Goal: Task Accomplishment & Management: Complete application form

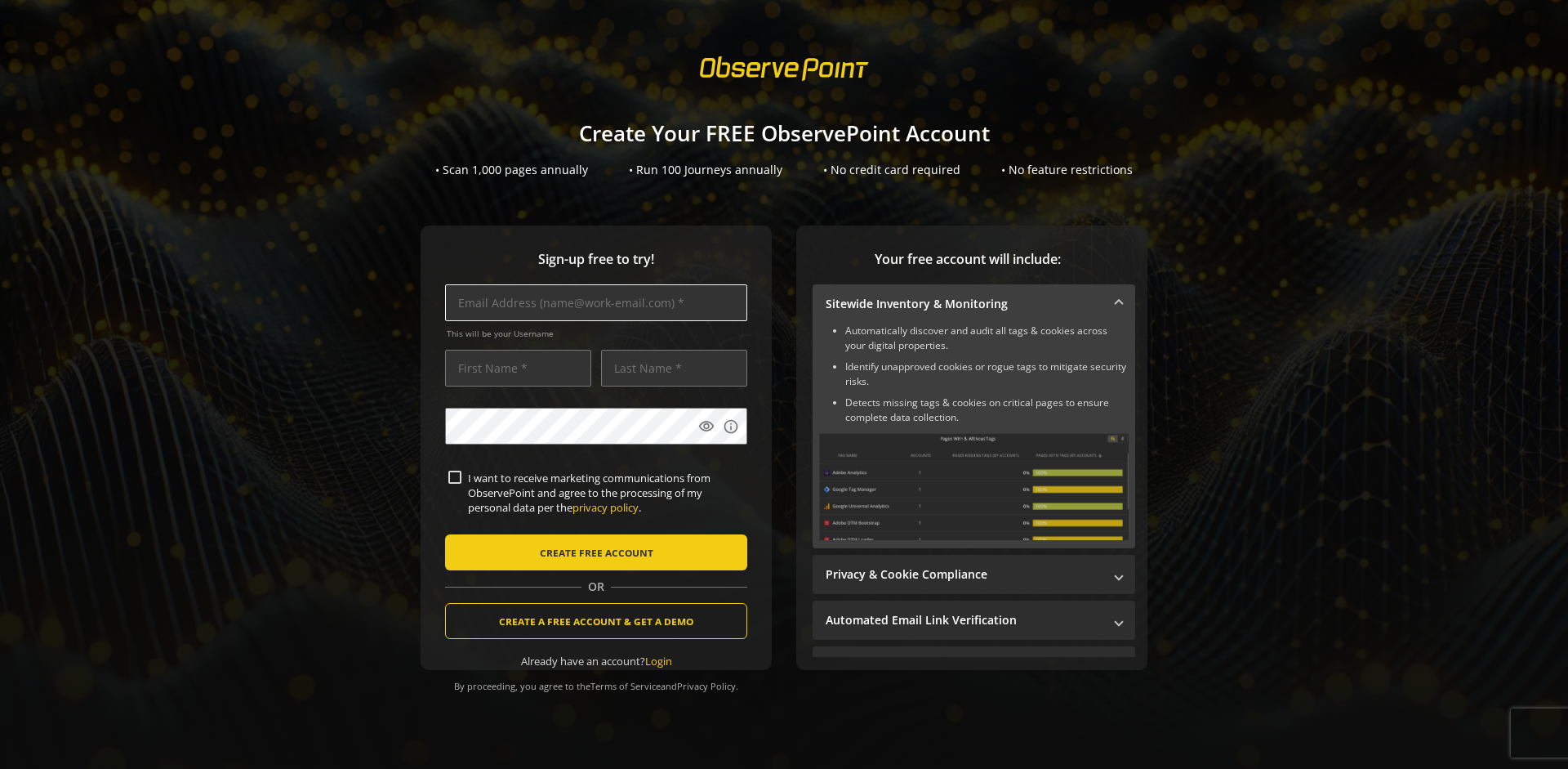
click at [596, 302] on input "text" at bounding box center [595, 303] width 302 height 37
type input "[EMAIL_ADDRESS][DOMAIN_NAME]"
click at [518, 368] on input "text" at bounding box center [518, 368] width 147 height 37
type input "Test"
click at [673, 368] on input "text" at bounding box center [674, 368] width 147 height 37
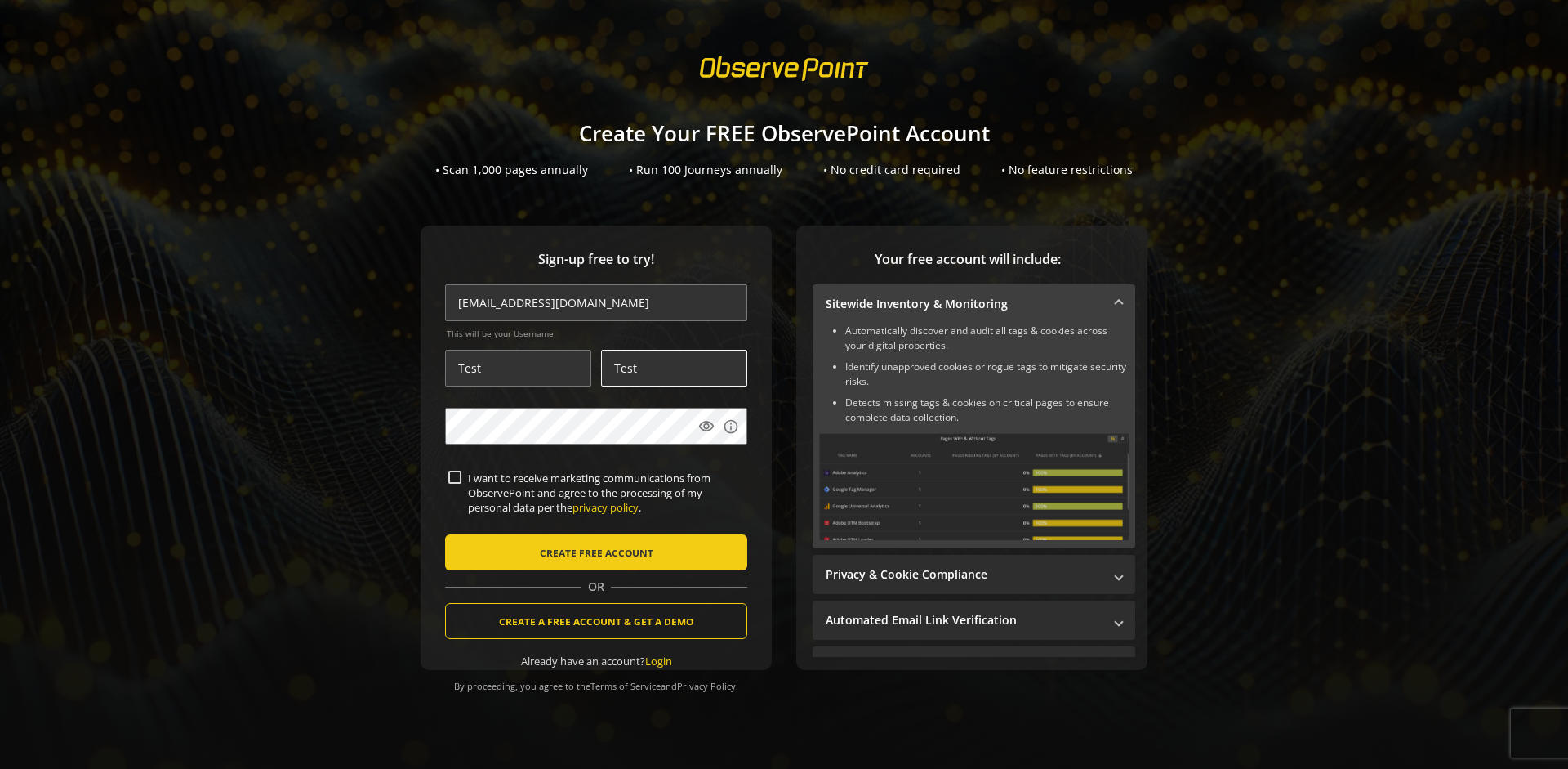
type input "Test"
click at [795, 472] on body "Loading... Create Your FREE ObservePoint Account • Scan 1,000 pages annually • …" at bounding box center [784, 384] width 1568 height 769
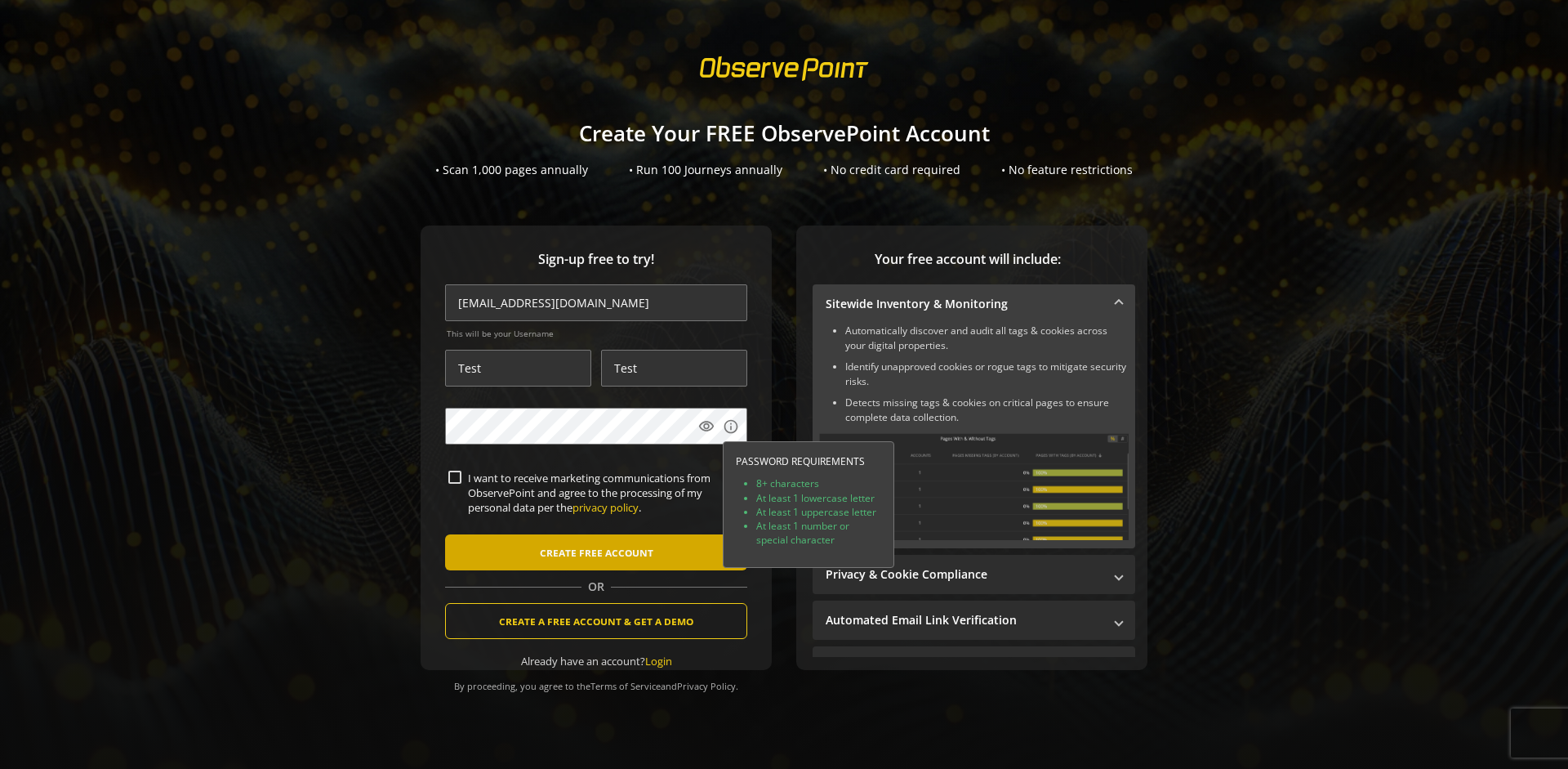
click at [596, 552] on span "CREATE FREE ACCOUNT" at bounding box center [597, 552] width 114 height 29
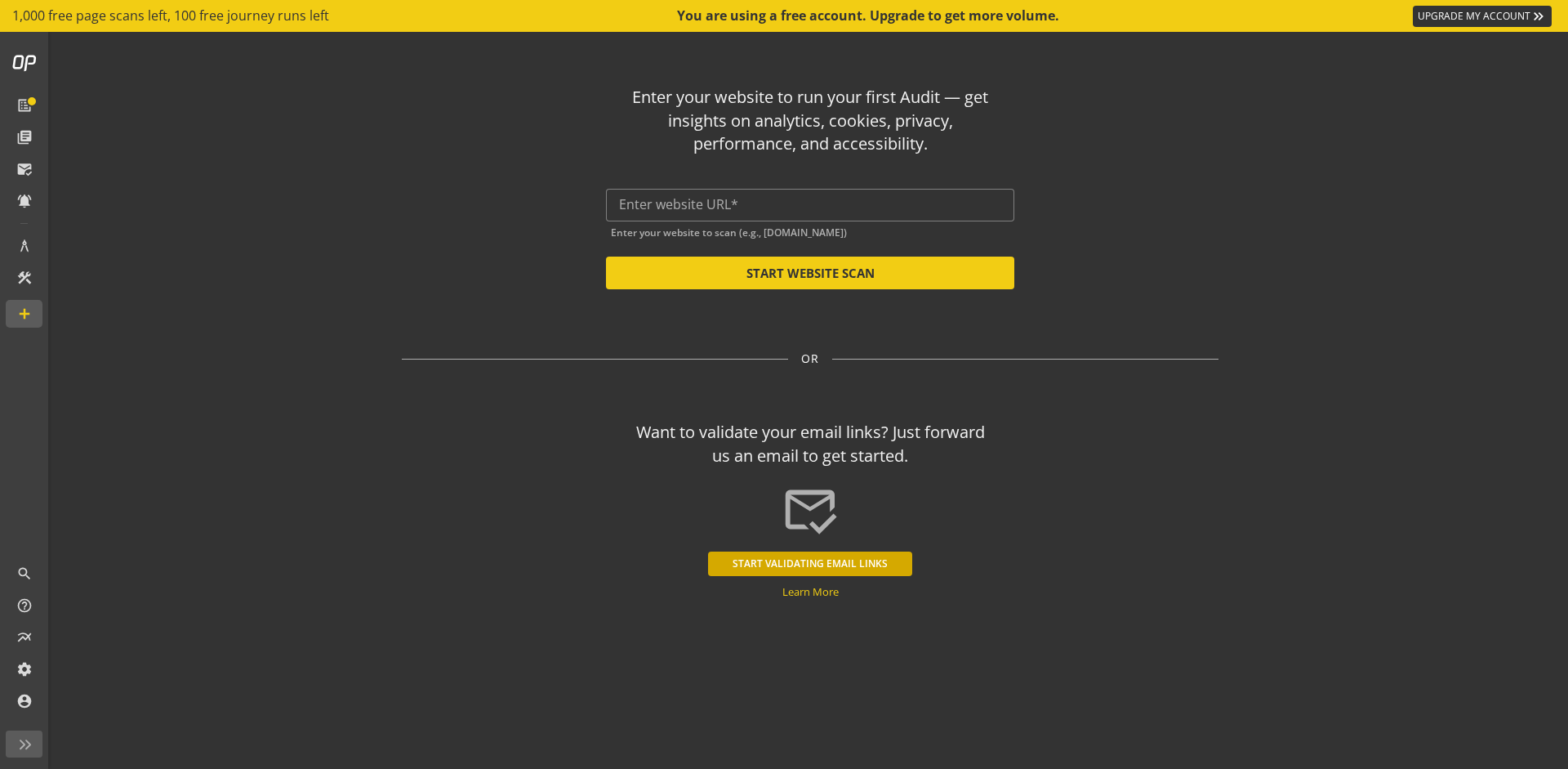
click at [810, 563] on button "START VALIDATING EMAIL LINKS" at bounding box center [810, 563] width 204 height 24
